Goal: Task Accomplishment & Management: Use online tool/utility

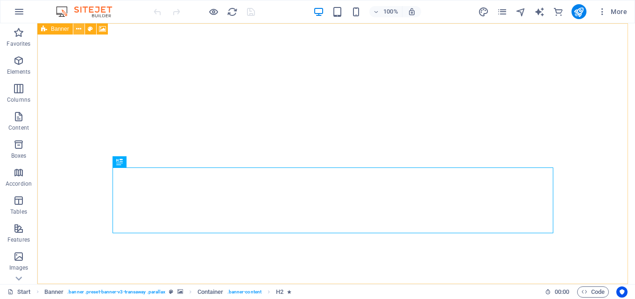
click at [79, 30] on icon at bounding box center [78, 29] width 5 height 10
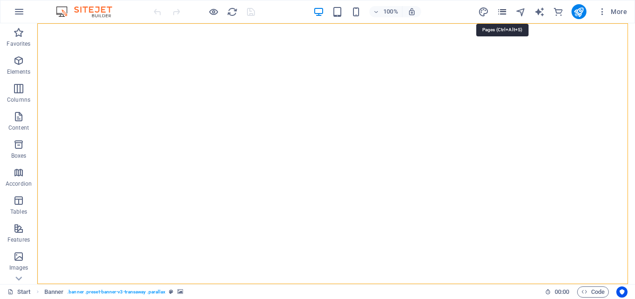
click at [506, 10] on icon "pages" at bounding box center [502, 12] width 11 height 11
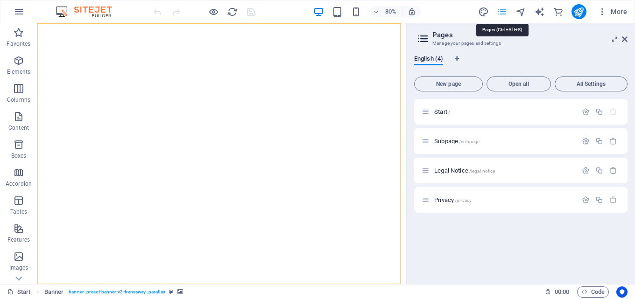
click at [505, 12] on icon "pages" at bounding box center [502, 12] width 11 height 11
click at [627, 39] on icon at bounding box center [625, 38] width 6 height 7
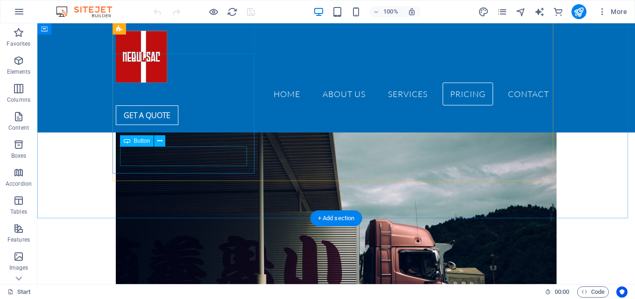
scroll to position [3596, 0]
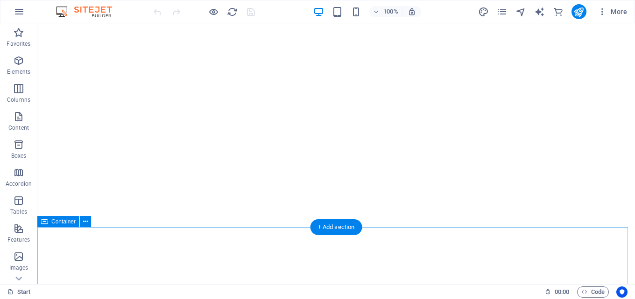
scroll to position [0, 0]
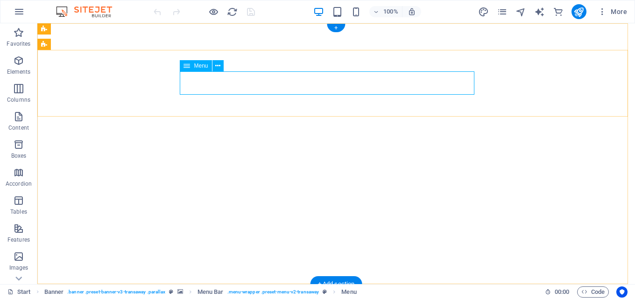
select select
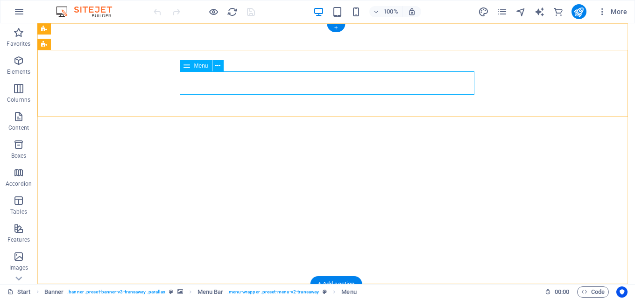
select select
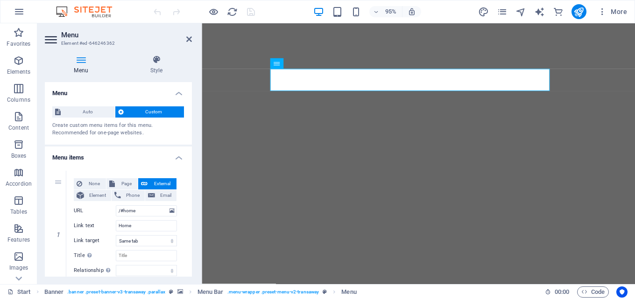
click at [63, 92] on h4 "Menu" at bounding box center [118, 90] width 147 height 17
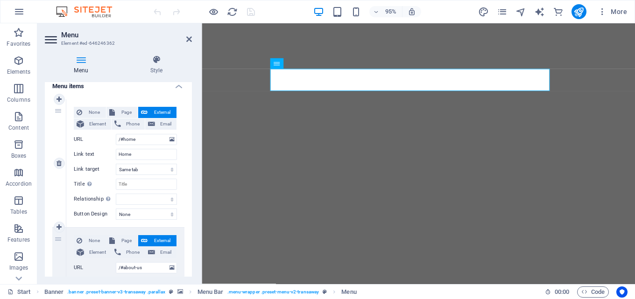
scroll to position [47, 0]
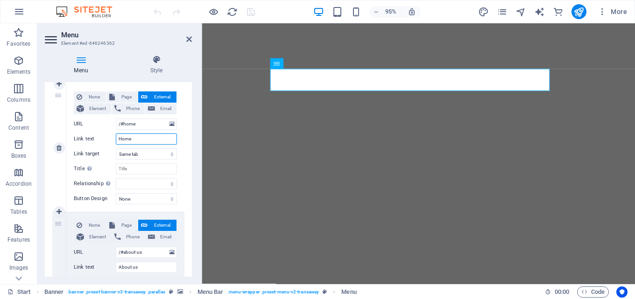
drag, startPoint x: 142, startPoint y: 139, endPoint x: 112, endPoint y: 139, distance: 30.4
click at [112, 139] on div "Link text Home" at bounding box center [125, 139] width 103 height 11
type input "i"
type input "INI"
select select
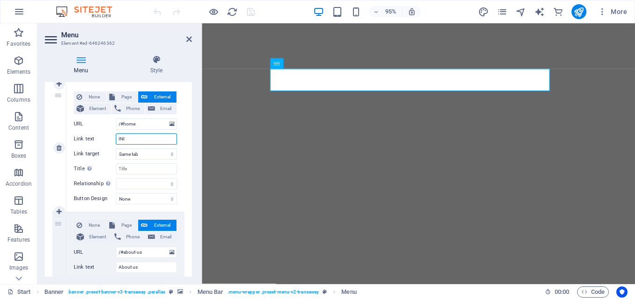
select select
type input "I"
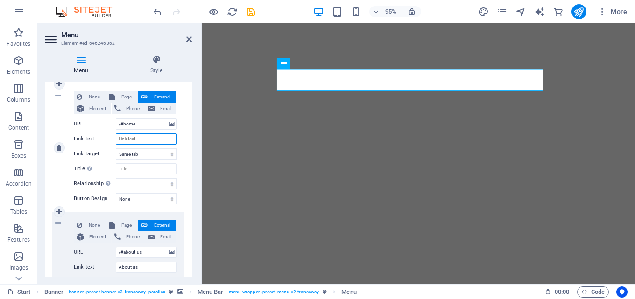
select select
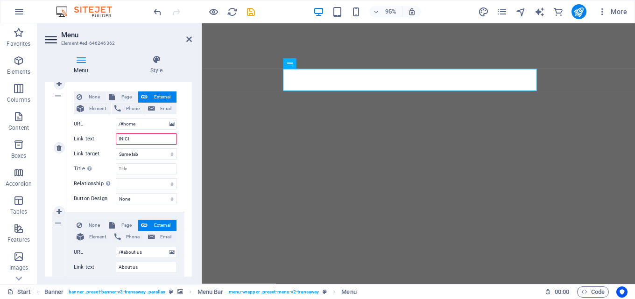
type input "INICIO"
select select
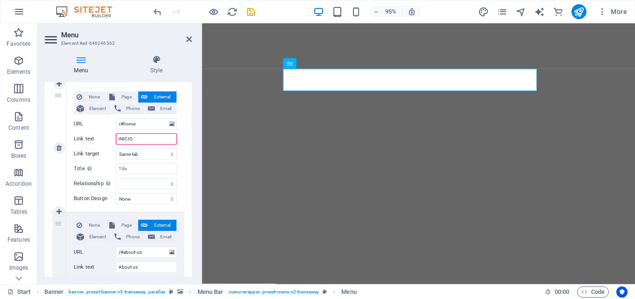
select select
type input "INICIO"
click at [182, 134] on div "None Page External Element Phone Email Page Start Subpage Legal Notice Privacy …" at bounding box center [125, 148] width 118 height 128
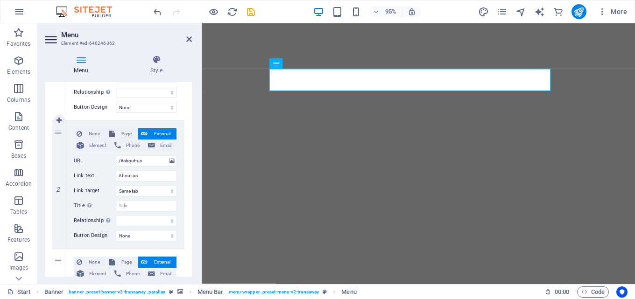
scroll to position [140, 0]
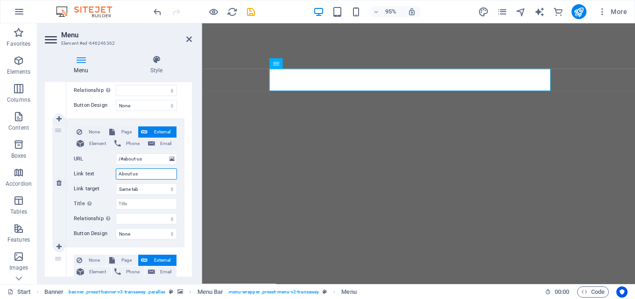
click at [144, 176] on input "About us" at bounding box center [146, 174] width 61 height 11
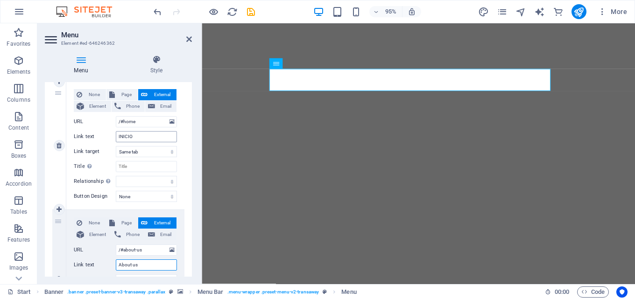
scroll to position [47, 0]
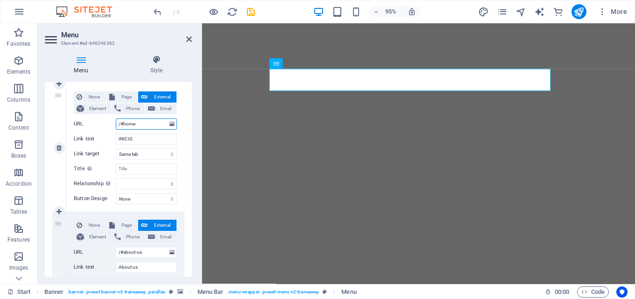
click at [136, 124] on input "/#home" at bounding box center [146, 124] width 61 height 11
type input "/#"
select select
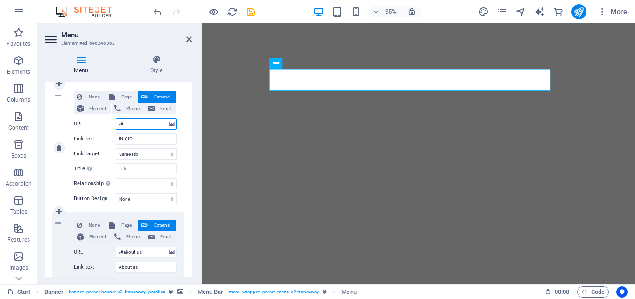
select select
type input "/#INI"
select select
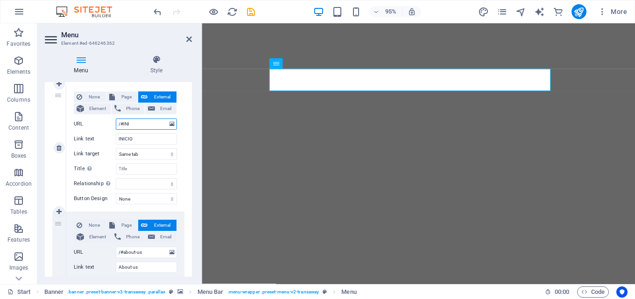
select select
type input "/#INICIO"
select select
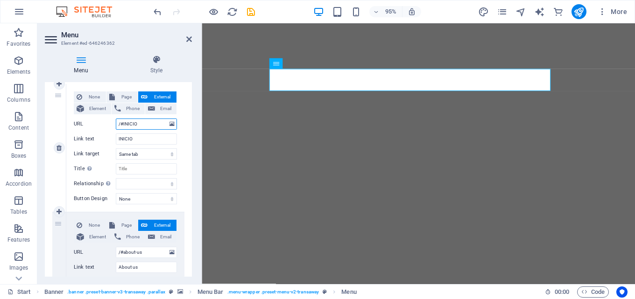
select select
type input "/#INICIO"
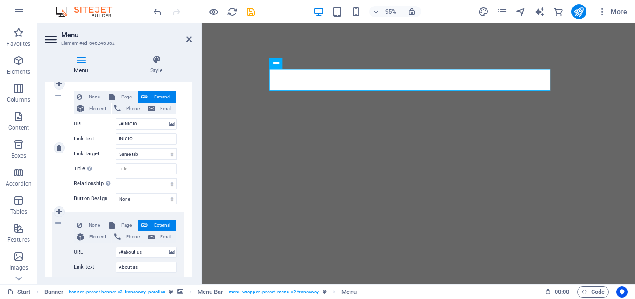
click at [181, 90] on div "None Page External Element Phone Email Page Start Subpage Legal Notice Privacy …" at bounding box center [125, 148] width 118 height 128
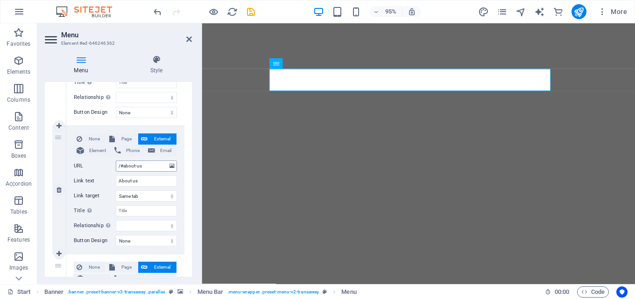
scroll to position [140, 0]
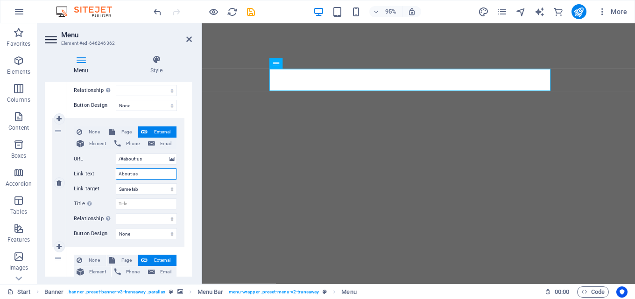
click at [143, 174] on input "About us" at bounding box center [146, 174] width 61 height 11
type input "S"
select select
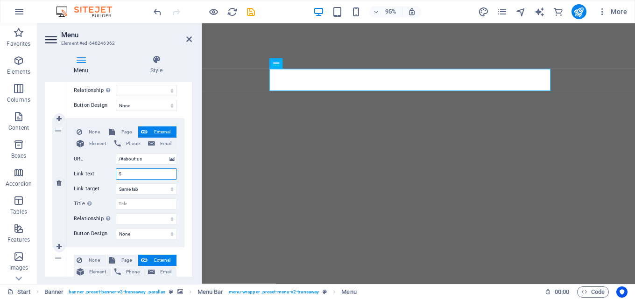
select select
type input "SOBRE NOSOTROS"
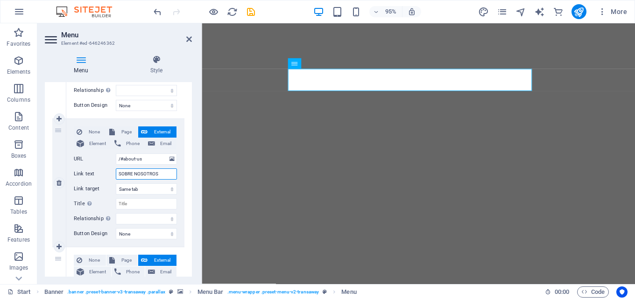
select select
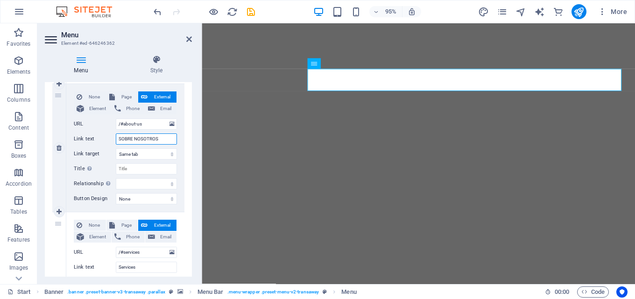
scroll to position [187, 0]
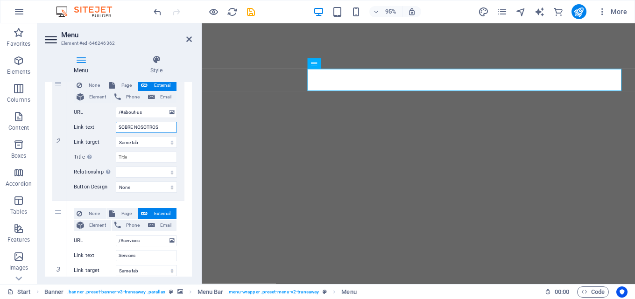
type input "SOBRE NOSOTROS"
click at [184, 171] on div "1 None Page External Element Phone Email Page Start Subpage Legal Notice Privac…" at bounding box center [118, 264] width 147 height 657
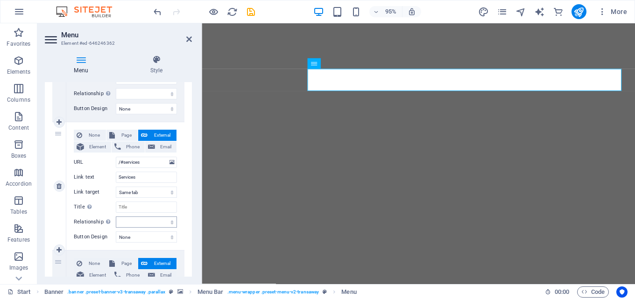
scroll to position [280, 0]
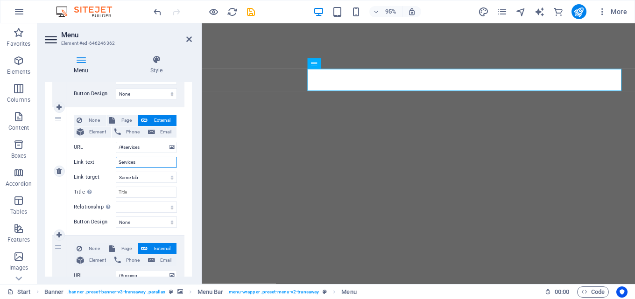
click at [140, 162] on input "Services" at bounding box center [146, 162] width 61 height 11
type input "S"
select select
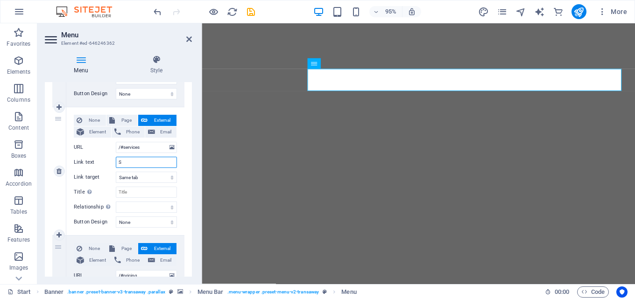
select select
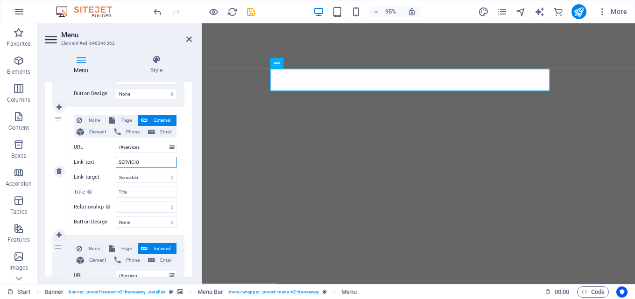
type input "SERVICIOS"
select select
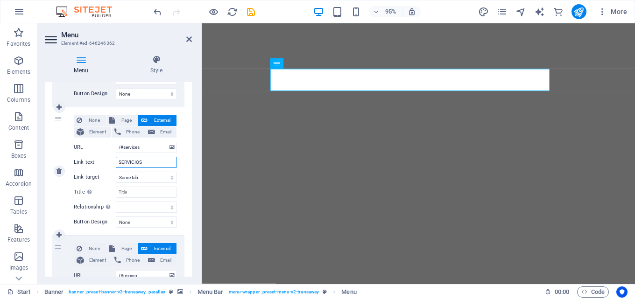
select select
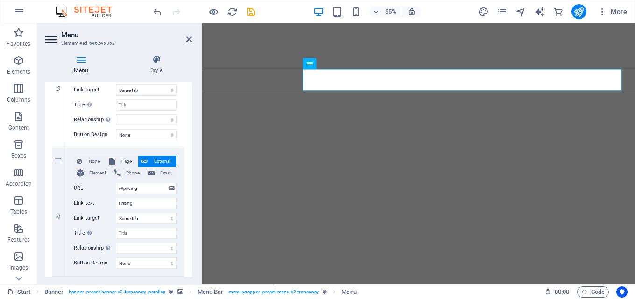
scroll to position [374, 0]
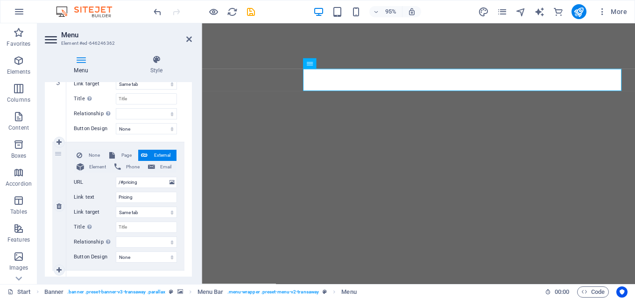
type input "SERVICIOS"
click at [181, 203] on div "None Page External Element Phone Email Page Start Subpage Legal Notice Privacy …" at bounding box center [125, 206] width 118 height 128
click at [83, 154] on button "None" at bounding box center [90, 155] width 32 height 11
select select
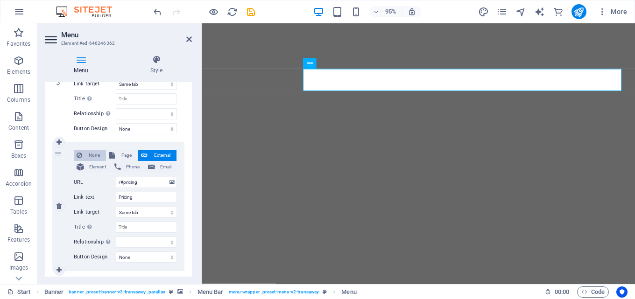
select select
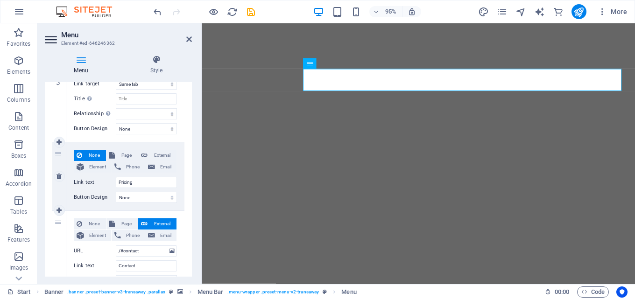
click at [56, 154] on div "4" at bounding box center [59, 176] width 14 height 68
click at [59, 176] on icon at bounding box center [59, 176] width 5 height 7
select select
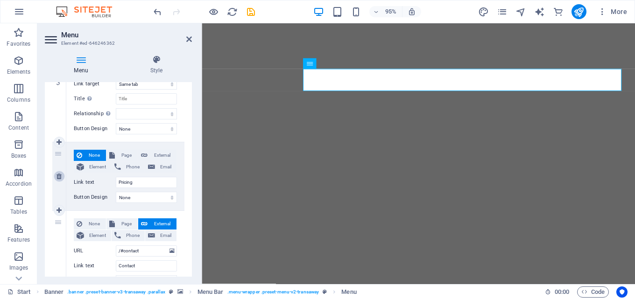
type input "/#contact"
type input "Contact"
select select
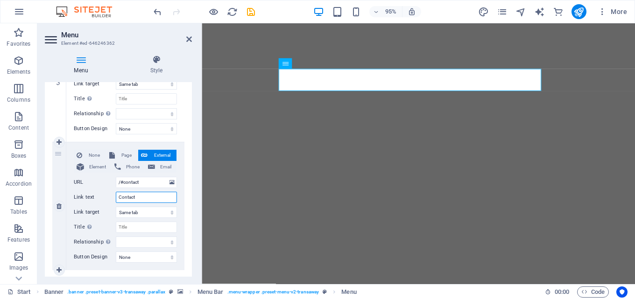
click at [141, 197] on input "Contact" at bounding box center [146, 197] width 61 height 11
type input "ContactO"
select select
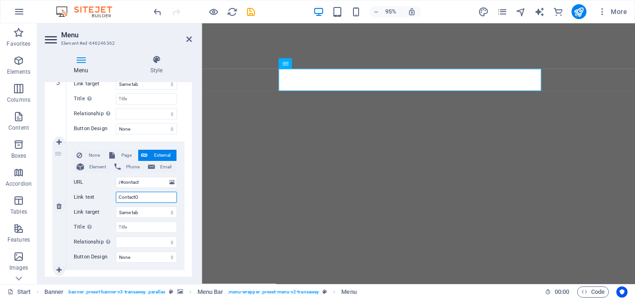
select select
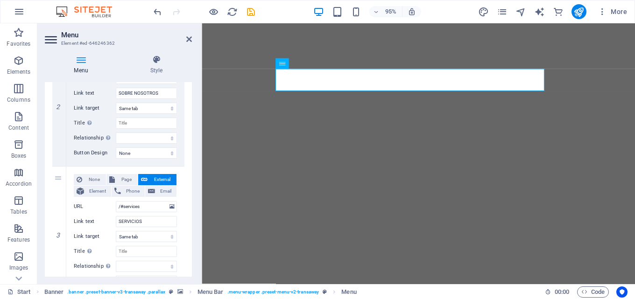
scroll to position [203, 0]
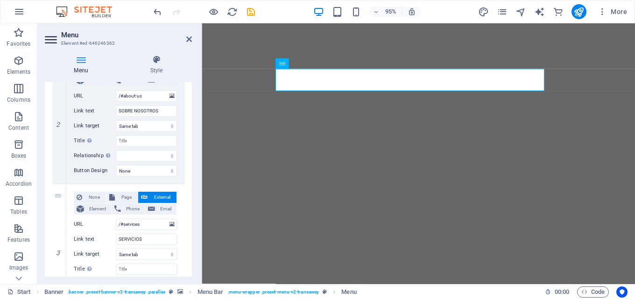
click at [183, 169] on div "1 None Page External Element Phone Email Page Start Subpage Legal Notice Privac…" at bounding box center [118, 184] width 147 height 528
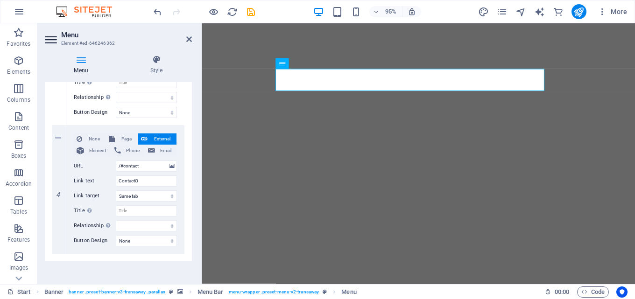
scroll to position [393, 0]
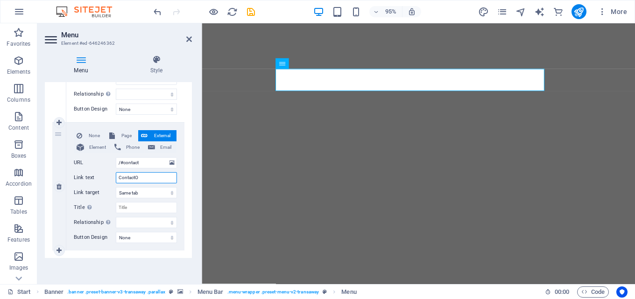
click at [136, 177] on input "ContactO" at bounding box center [146, 177] width 61 height 11
type input "CO"
select select
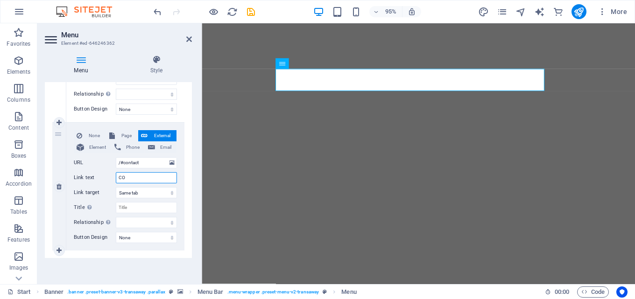
select select
type input "CONTAO"
select select
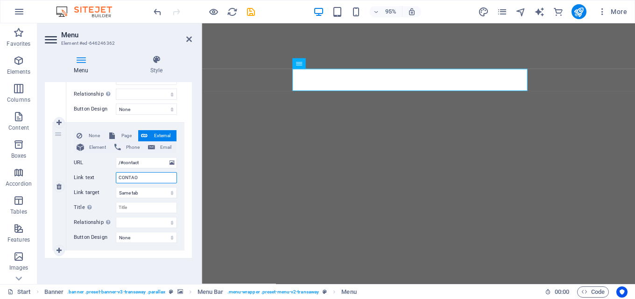
select select
type input "CONTACO"
select select
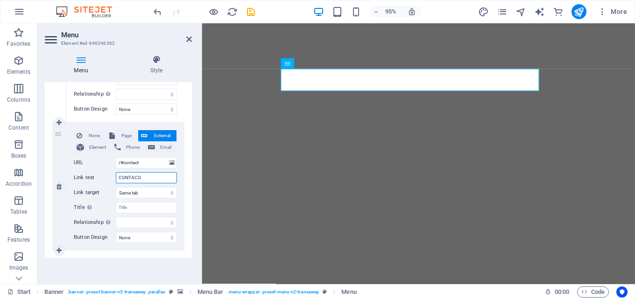
type input "CONTACTO"
select select
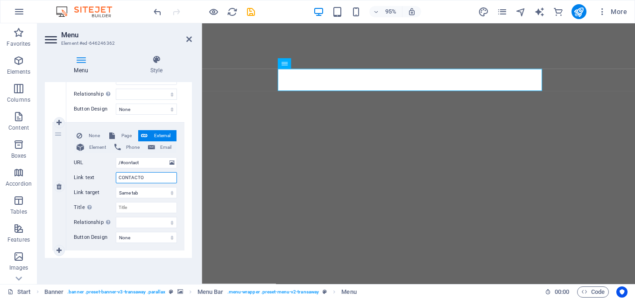
select select
type input "CONTACTO"
click at [182, 175] on div "None Page External Element Phone Email Page Start Subpage Legal Notice Privacy …" at bounding box center [125, 187] width 118 height 128
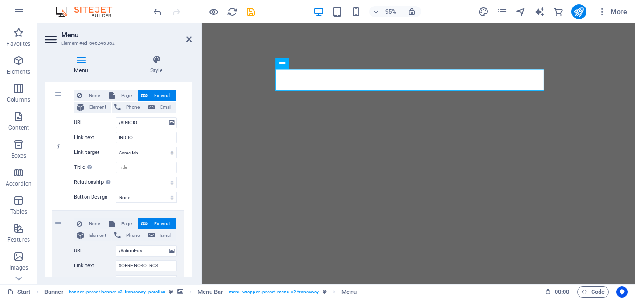
scroll to position [0, 0]
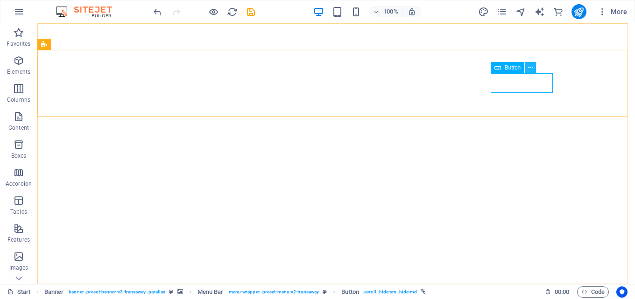
click at [529, 67] on icon at bounding box center [530, 68] width 5 height 10
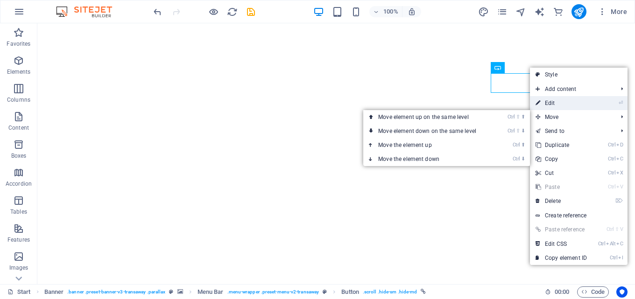
click at [552, 102] on link "⏎ Edit" at bounding box center [561, 103] width 63 height 14
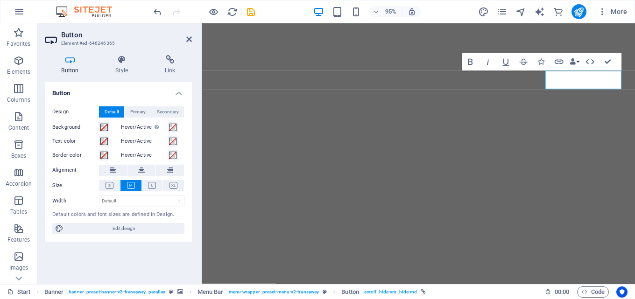
click at [180, 78] on div "Button Style Link Button Design Default Primary Secondary Background Hover/Acti…" at bounding box center [118, 166] width 147 height 222
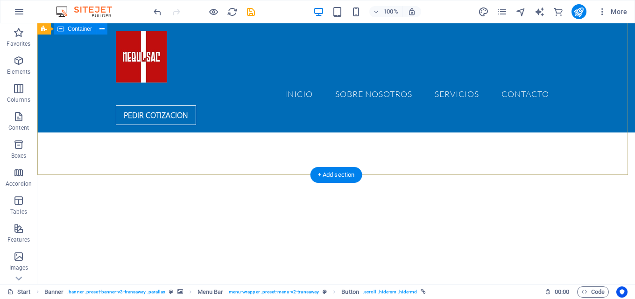
scroll to position [47, 0]
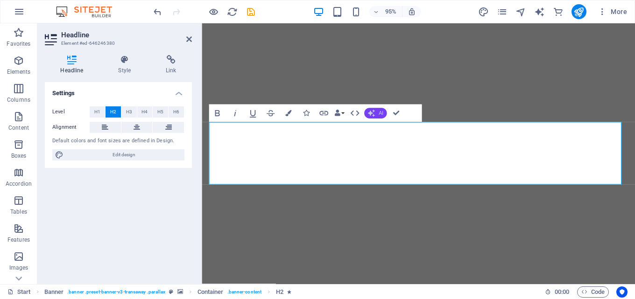
click at [378, 113] on span "AI" at bounding box center [380, 113] width 5 height 5
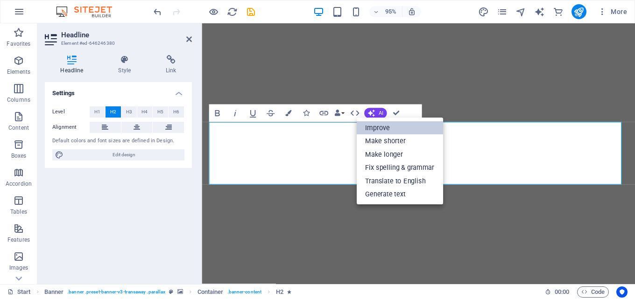
click at [383, 127] on link "Improve" at bounding box center [399, 128] width 86 height 14
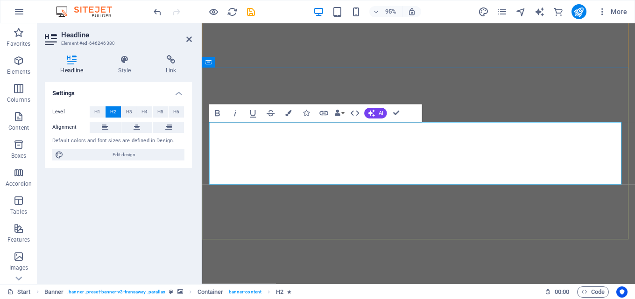
drag, startPoint x: 624, startPoint y: 175, endPoint x: 313, endPoint y: 143, distance: 313.1
copy span "YOUR GLOBAL TRANSPORTATION SERVICE"
click at [375, 113] on button "AI" at bounding box center [375, 113] width 22 height 11
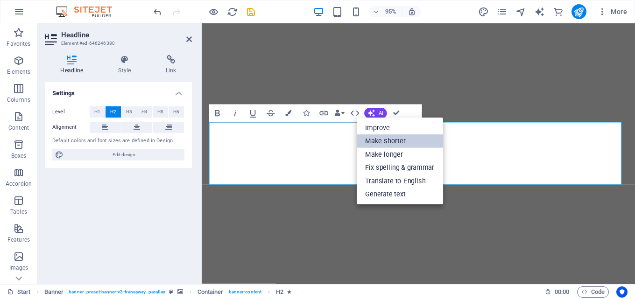
click at [385, 141] on link "Make shorter" at bounding box center [399, 141] width 86 height 14
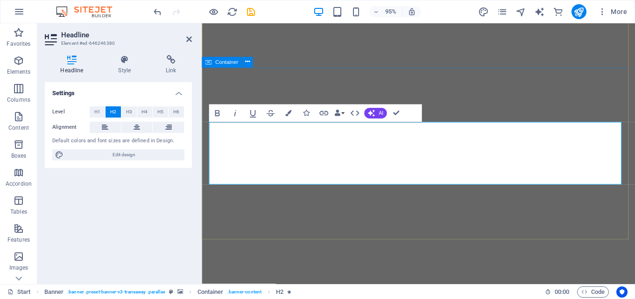
drag, startPoint x: 503, startPoint y: 168, endPoint x: 224, endPoint y: 119, distance: 283.9
click at [377, 113] on button "AI" at bounding box center [375, 113] width 22 height 11
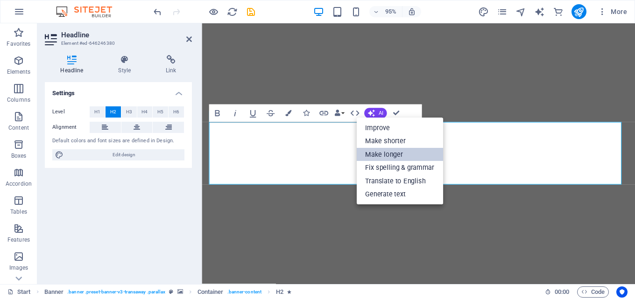
click at [389, 156] on link "Make longer" at bounding box center [399, 155] width 86 height 14
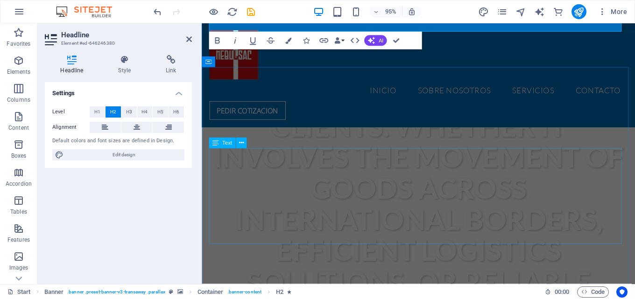
scroll to position [961, 0]
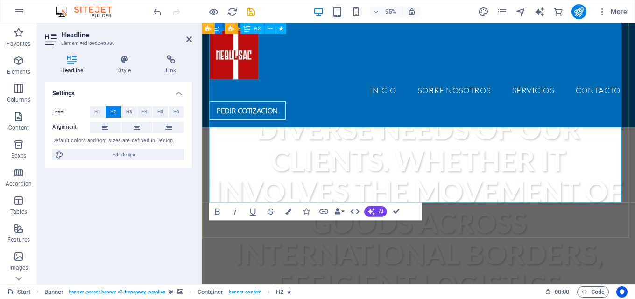
drag, startPoint x: 492, startPoint y: 193, endPoint x: 352, endPoint y: 114, distance: 161.0
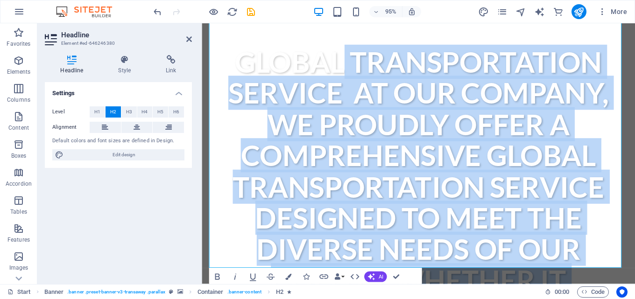
scroll to position [970, 0]
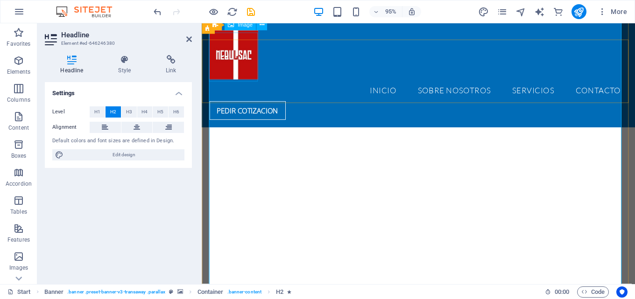
scroll to position [534, 0]
drag, startPoint x: 507, startPoint y: 184, endPoint x: 217, endPoint y: 96, distance: 303.3
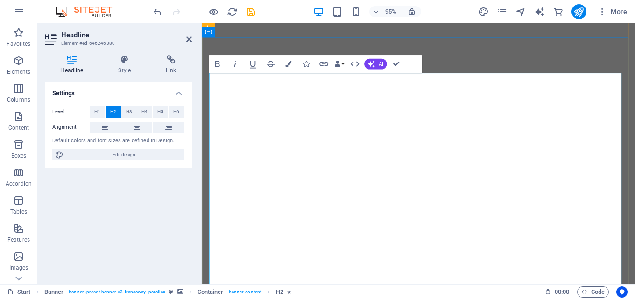
scroll to position [32, 0]
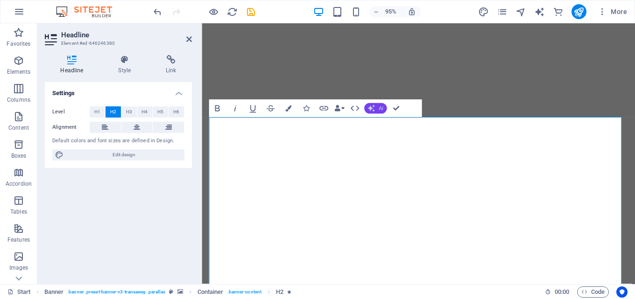
click at [379, 108] on span "AI" at bounding box center [380, 108] width 5 height 5
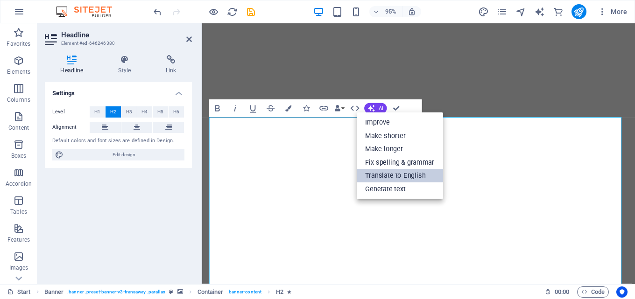
click at [393, 175] on link "Translate to English" at bounding box center [399, 177] width 86 height 14
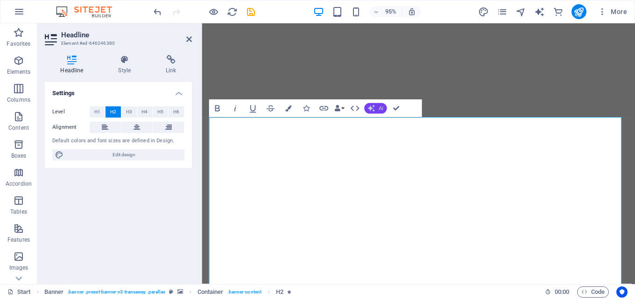
click at [376, 108] on button "AI" at bounding box center [375, 108] width 22 height 11
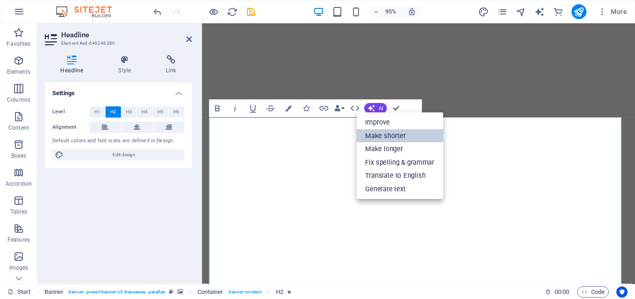
click at [386, 137] on link "Make shorter" at bounding box center [399, 136] width 86 height 14
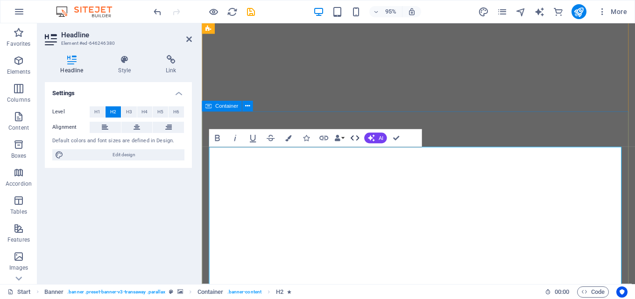
scroll to position [0, 0]
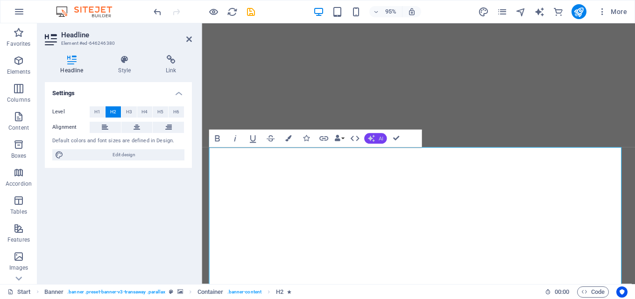
click at [378, 137] on button "AI" at bounding box center [375, 138] width 22 height 11
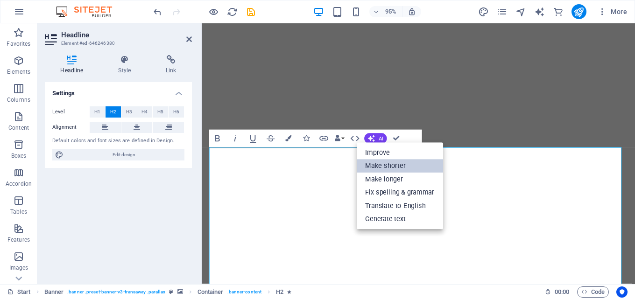
click at [393, 164] on link "Make shorter" at bounding box center [399, 167] width 86 height 14
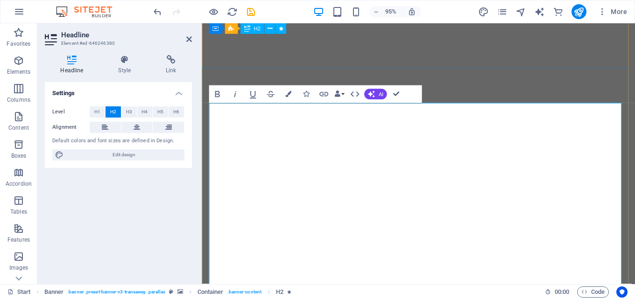
scroll to position [47, 0]
click at [378, 92] on button "AI" at bounding box center [375, 94] width 22 height 11
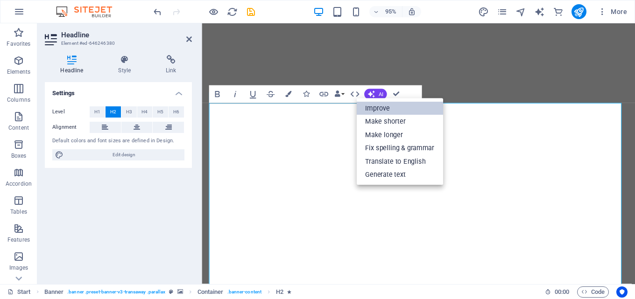
click at [376, 106] on link "Improve" at bounding box center [399, 109] width 86 height 14
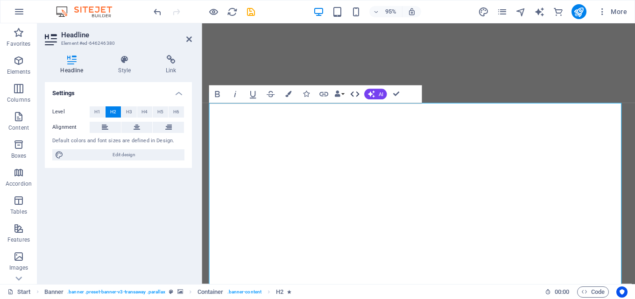
click at [352, 95] on icon "button" at bounding box center [354, 94] width 9 height 5
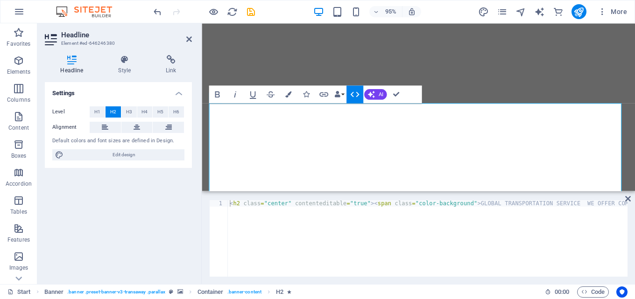
click at [352, 95] on icon "button" at bounding box center [354, 94] width 9 height 5
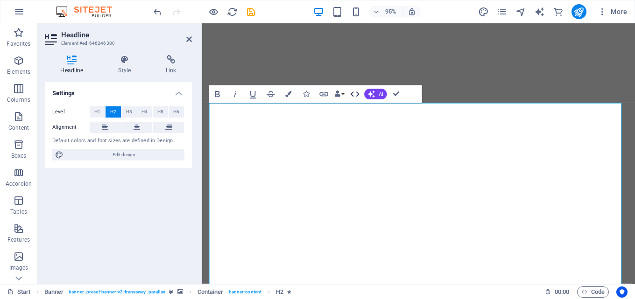
click at [353, 95] on icon "button" at bounding box center [354, 94] width 11 height 11
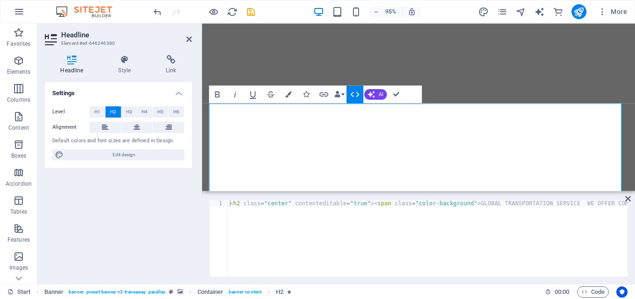
click at [353, 95] on icon "button" at bounding box center [354, 94] width 11 height 11
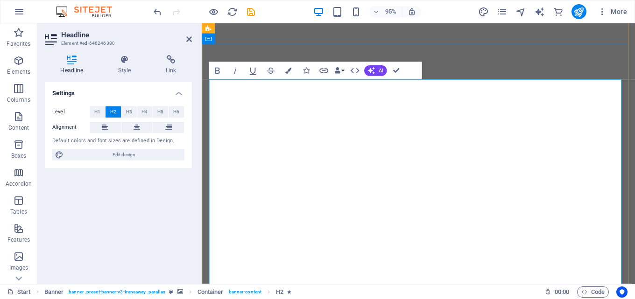
scroll to position [0, 0]
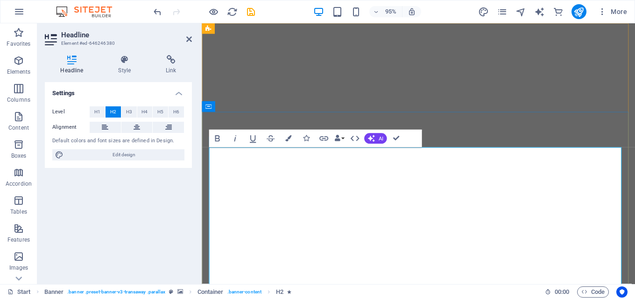
click at [344, 138] on button "Data Bindings" at bounding box center [339, 139] width 13 height 18
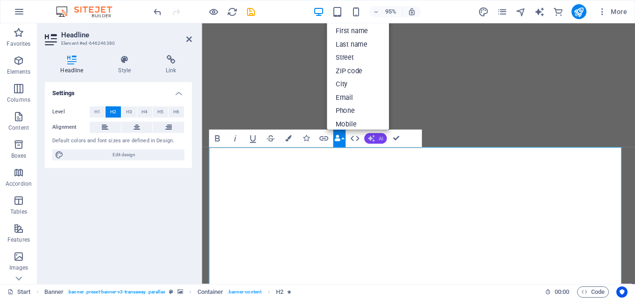
click at [373, 138] on icon "button" at bounding box center [372, 139] width 10 height 10
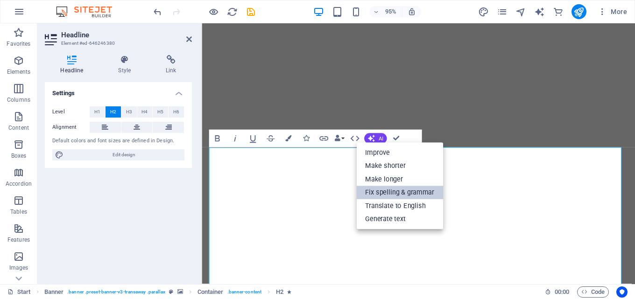
click at [390, 191] on link "Fix spelling & grammar" at bounding box center [399, 193] width 86 height 14
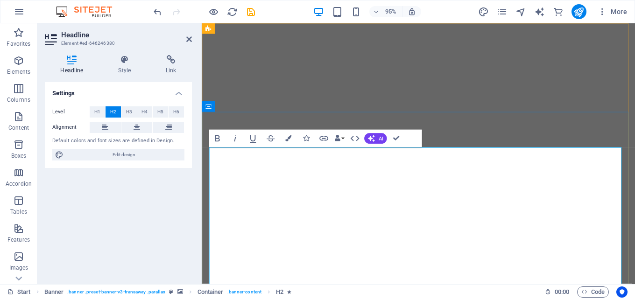
click at [375, 136] on button "AI" at bounding box center [375, 138] width 22 height 11
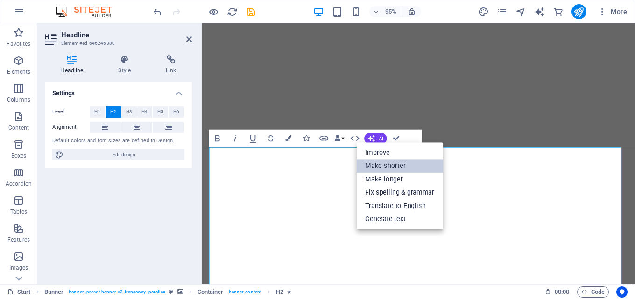
click at [385, 165] on link "Make shorter" at bounding box center [399, 167] width 86 height 14
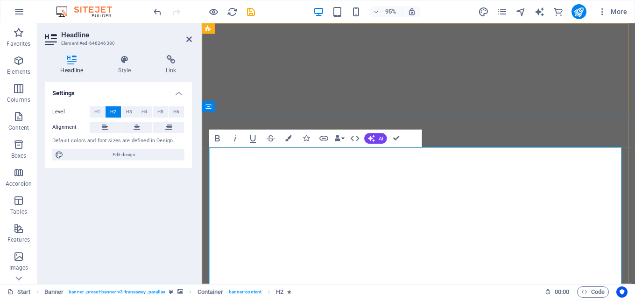
click at [373, 134] on icon "button" at bounding box center [371, 138] width 8 height 8
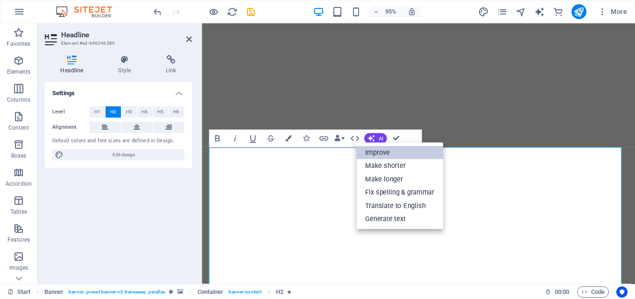
click at [381, 154] on link "Improve" at bounding box center [399, 153] width 86 height 14
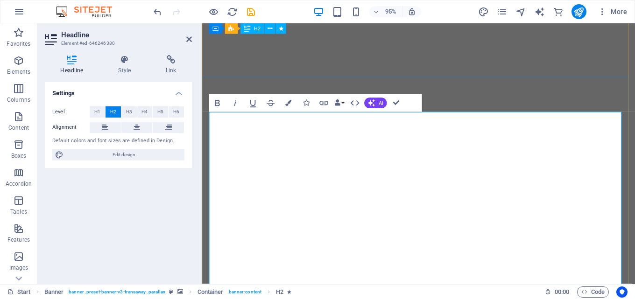
scroll to position [10, 0]
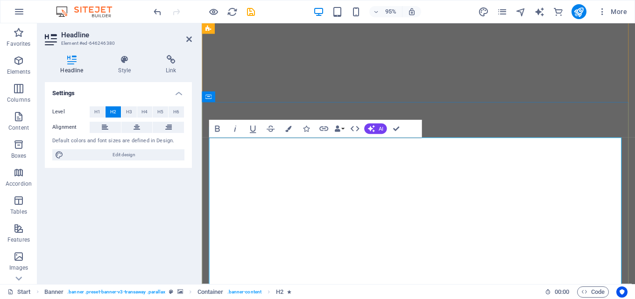
drag, startPoint x: 568, startPoint y: 237, endPoint x: 228, endPoint y: 158, distance: 349.3
copy span "GLOBAL TRANSPORTATION SERVICES: WE OFFER CUSTOMIZED GLOBAL TRANSPORTATION SOLUT…"
click at [130, 195] on div "Settings Level H1 H2 H3 H4 H5 H6 Alignment Default colors and font sizes are de…" at bounding box center [118, 179] width 147 height 195
click at [380, 128] on span "AI" at bounding box center [380, 128] width 5 height 5
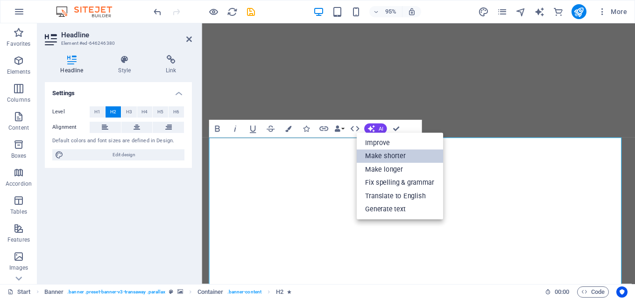
click at [384, 156] on link "Make shorter" at bounding box center [399, 157] width 86 height 14
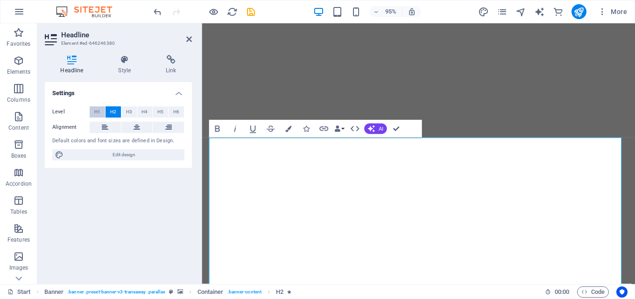
click at [98, 112] on span "H1" at bounding box center [97, 111] width 6 height 11
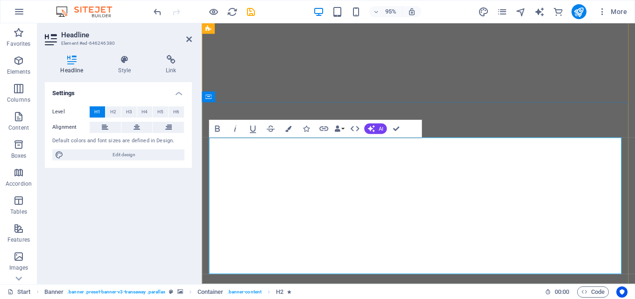
click at [379, 130] on span "AI" at bounding box center [380, 128] width 5 height 5
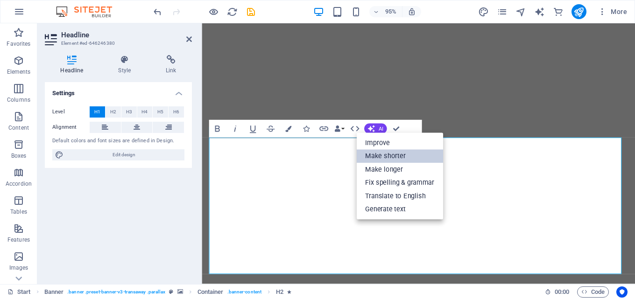
click at [394, 157] on link "Make shorter" at bounding box center [399, 157] width 86 height 14
